Goal: Transaction & Acquisition: Purchase product/service

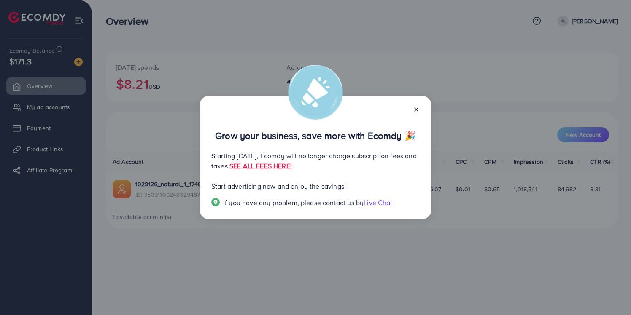
click at [419, 108] on icon at bounding box center [416, 109] width 7 height 7
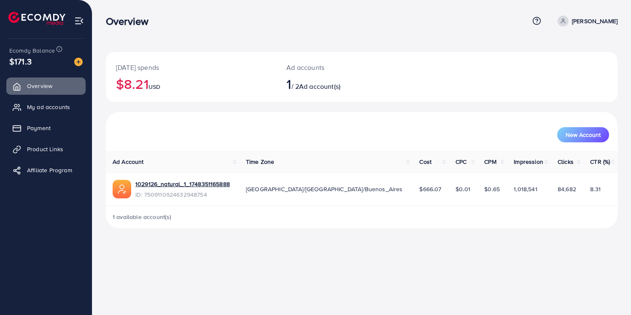
click at [153, 83] on span "USD" at bounding box center [154, 87] width 12 height 8
click at [53, 105] on span "My ad accounts" at bounding box center [50, 107] width 43 height 8
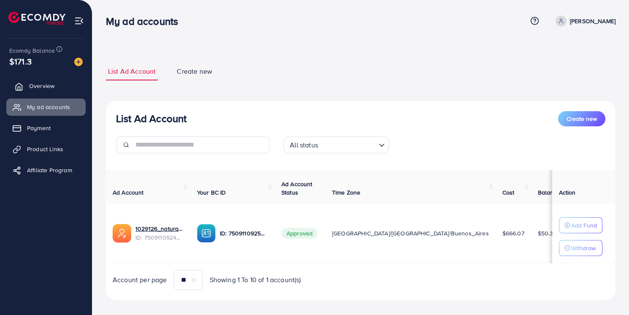
click at [35, 80] on link "Overview" at bounding box center [45, 86] width 79 height 17
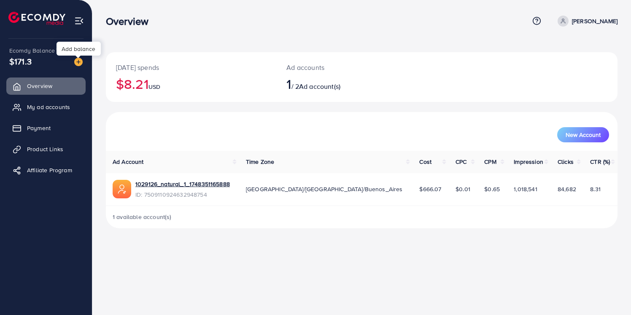
click at [79, 62] on img at bounding box center [78, 62] width 8 height 8
click at [76, 61] on img at bounding box center [78, 62] width 8 height 8
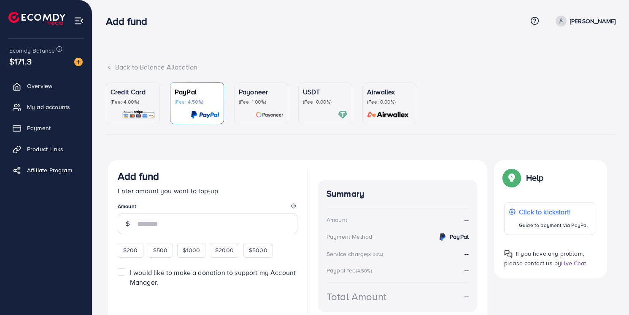
click at [329, 102] on p "(Fee: 0.00%)" at bounding box center [325, 102] width 45 height 7
